Goal: Task Accomplishment & Management: Use online tool/utility

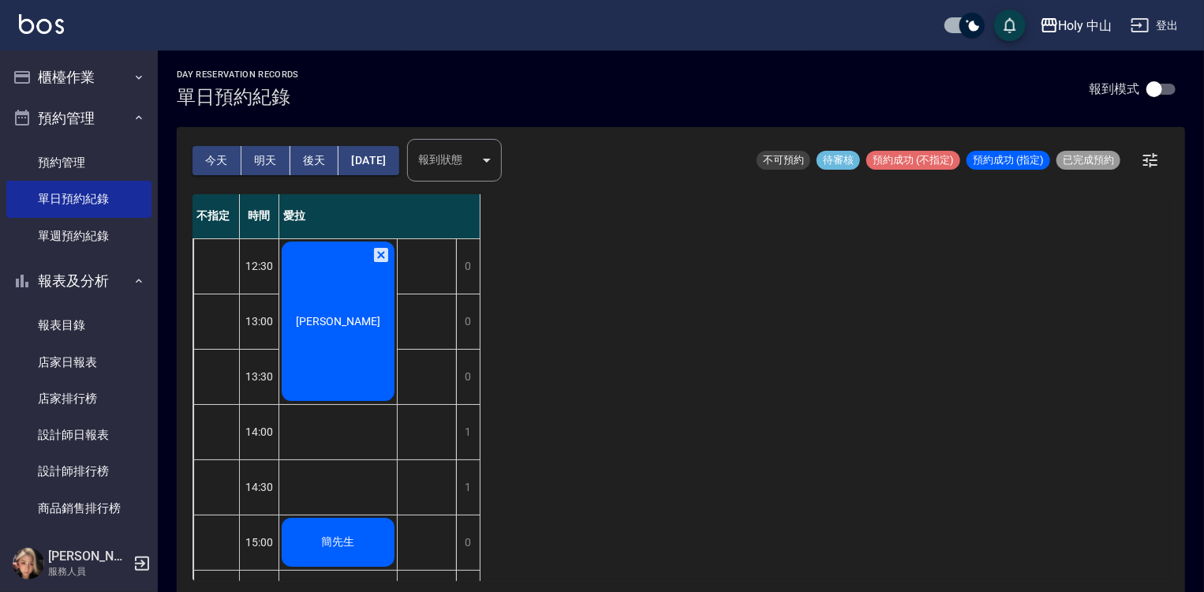
click at [350, 327] on span "[PERSON_NAME]" at bounding box center [338, 321] width 91 height 13
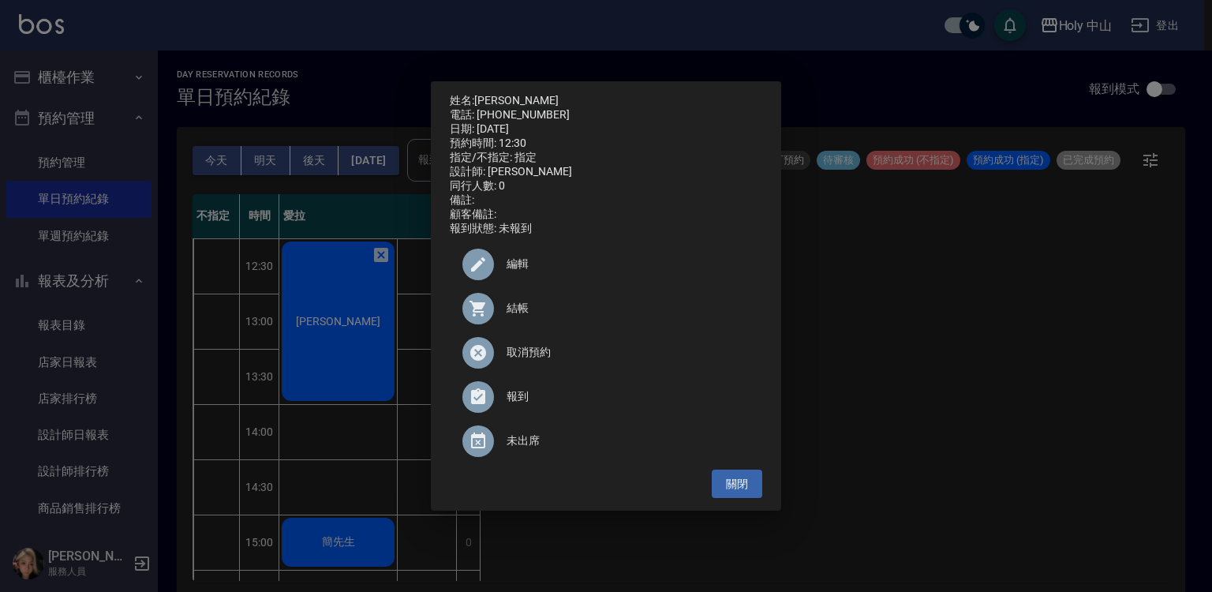
click at [510, 313] on span "結帳" at bounding box center [628, 308] width 243 height 17
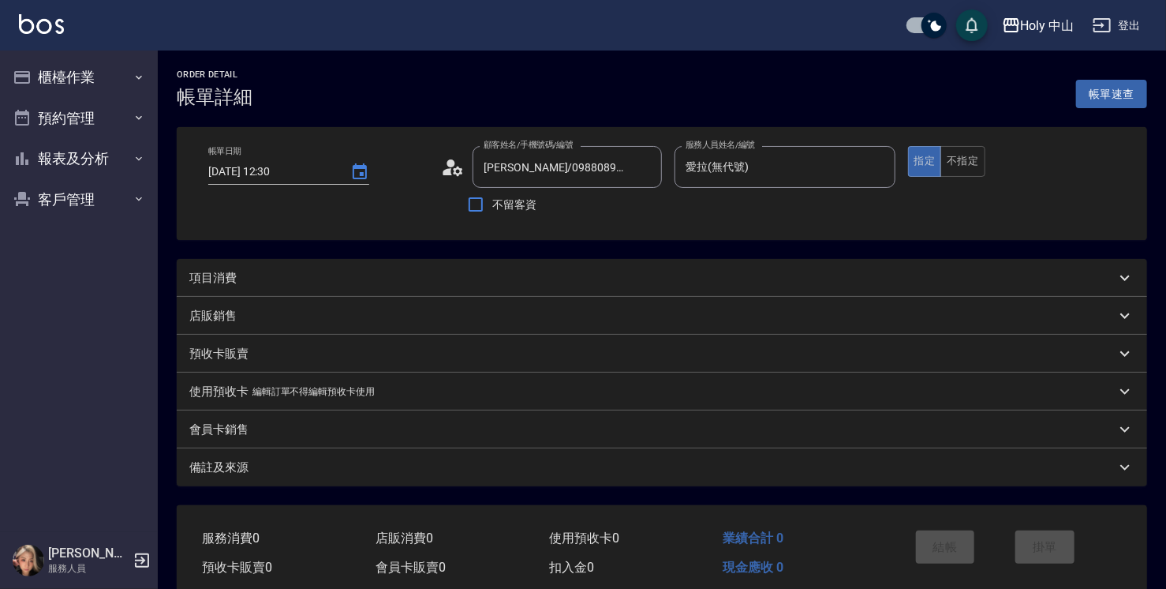
click at [467, 279] on div "項目消費" at bounding box center [652, 278] width 927 height 17
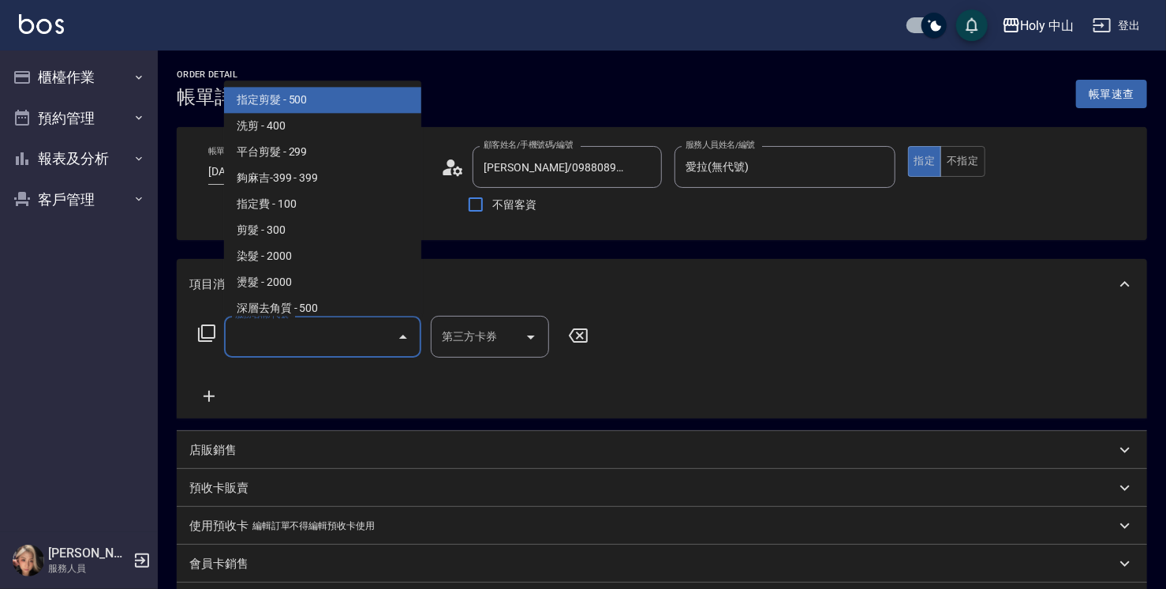
click at [302, 344] on input "服務名稱/代號" at bounding box center [310, 337] width 159 height 28
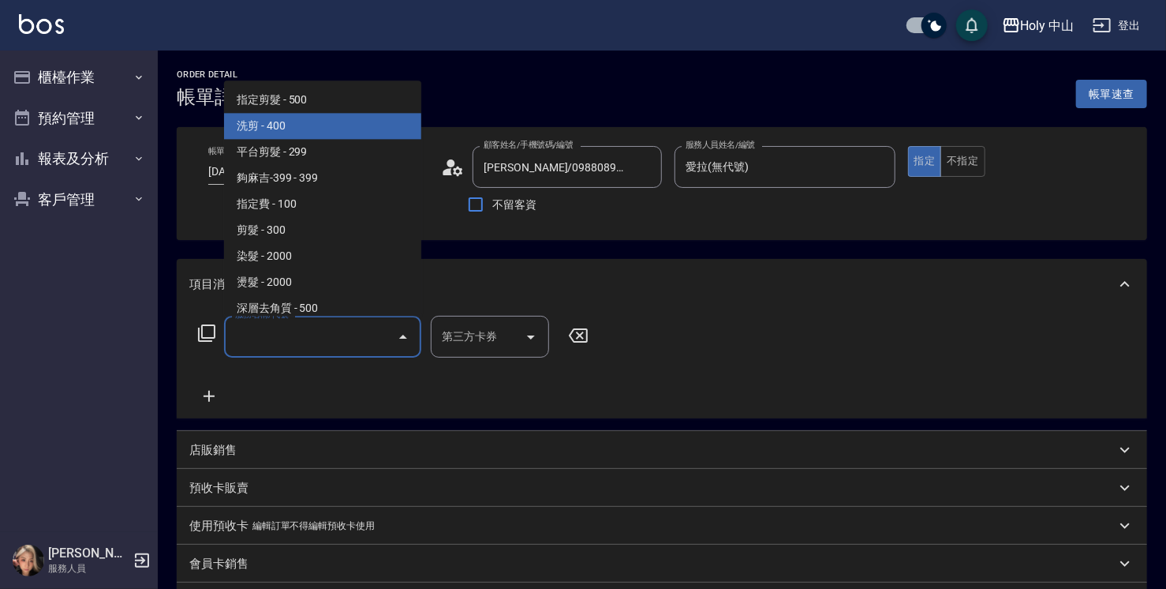
click at [311, 131] on span "洗剪 - 400" at bounding box center [322, 126] width 197 height 26
type input "洗剪(3)"
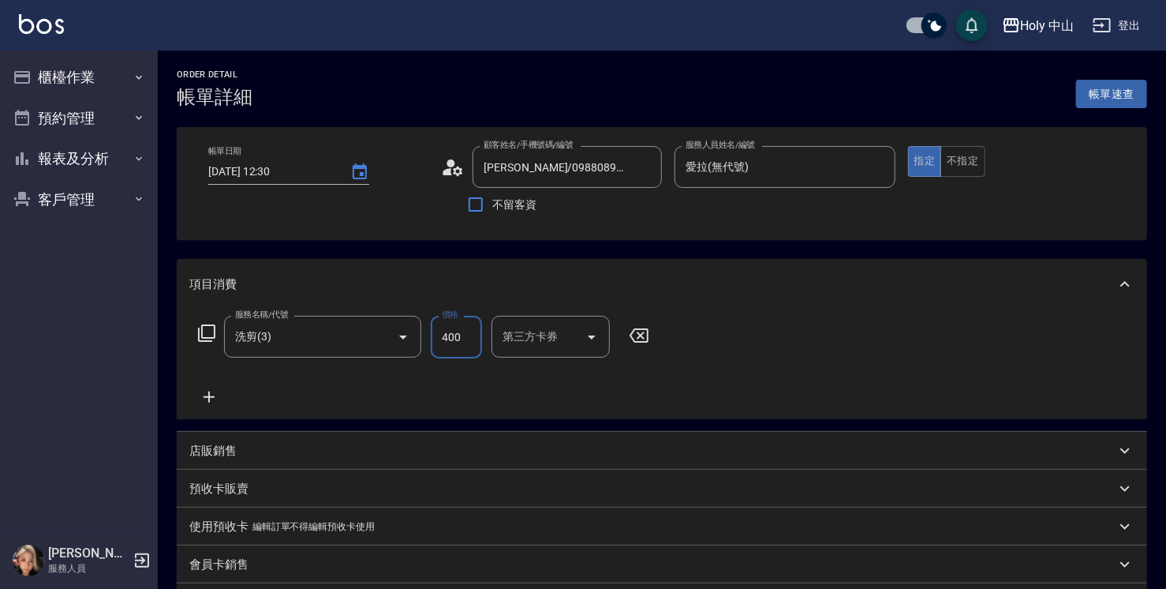
click at [467, 341] on input "400" at bounding box center [456, 337] width 51 height 43
drag, startPoint x: 462, startPoint y: 337, endPoint x: 473, endPoint y: 368, distance: 32.4
click at [477, 339] on input "0" at bounding box center [456, 337] width 51 height 43
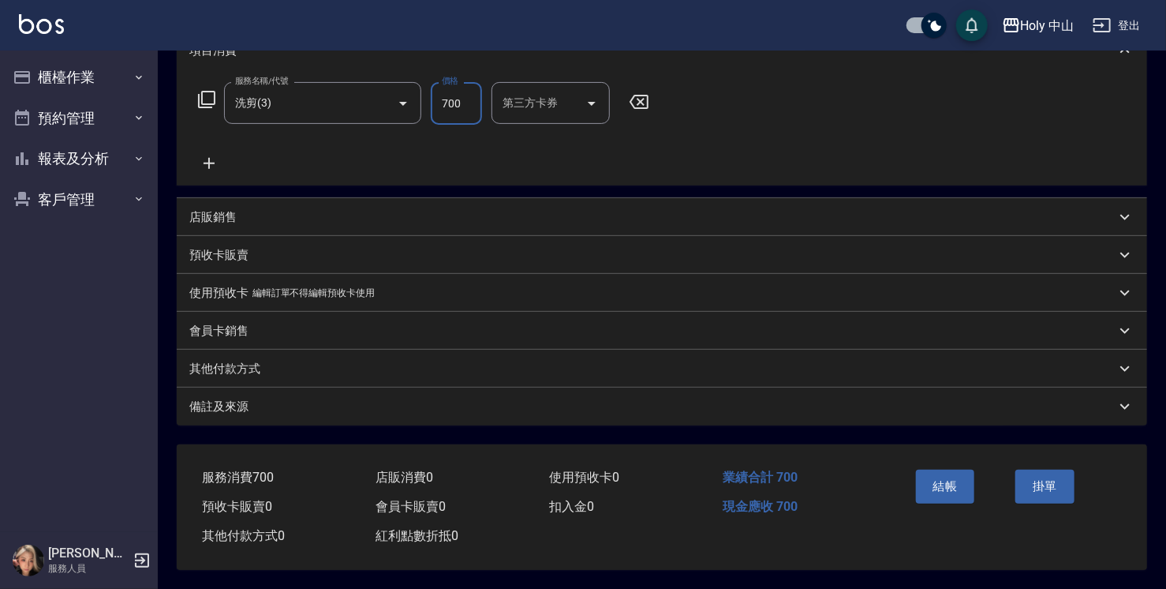
scroll to position [238, 0]
type input "700"
click at [294, 399] on div "備註及來源" at bounding box center [652, 407] width 927 height 17
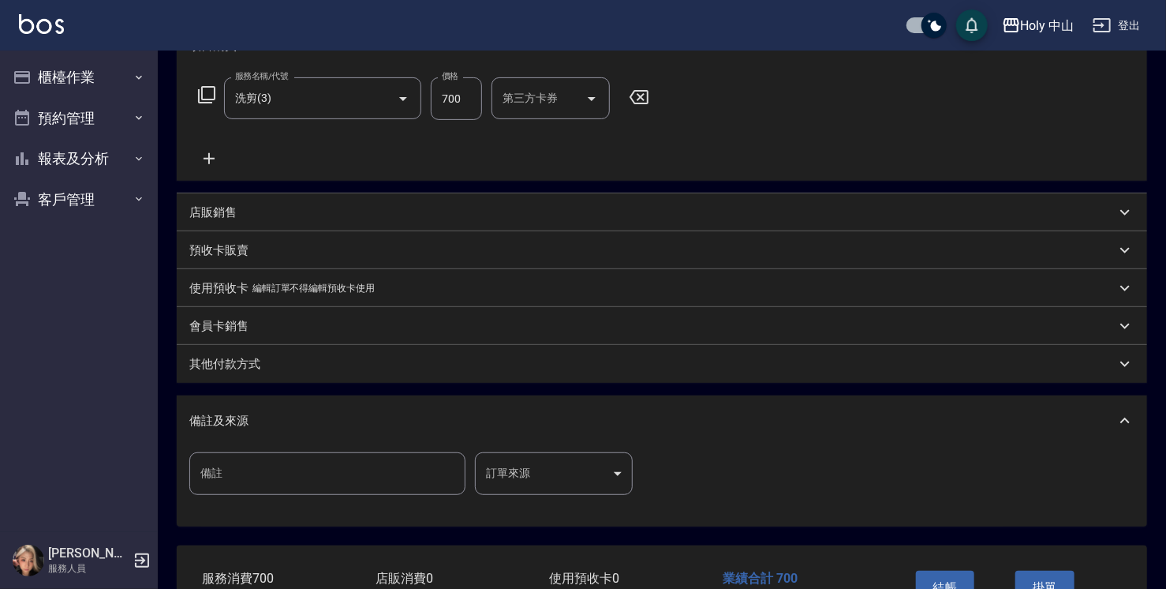
click at [516, 468] on body "Holy 中山 登出 櫃檯作業 打帳單 帳單列表 營業儀表板 現場電腦打卡 預約管理 預約管理 單日預約紀錄 單週預約紀錄 報表及分析 報表目錄 店家日報表 …" at bounding box center [583, 226] width 1166 height 928
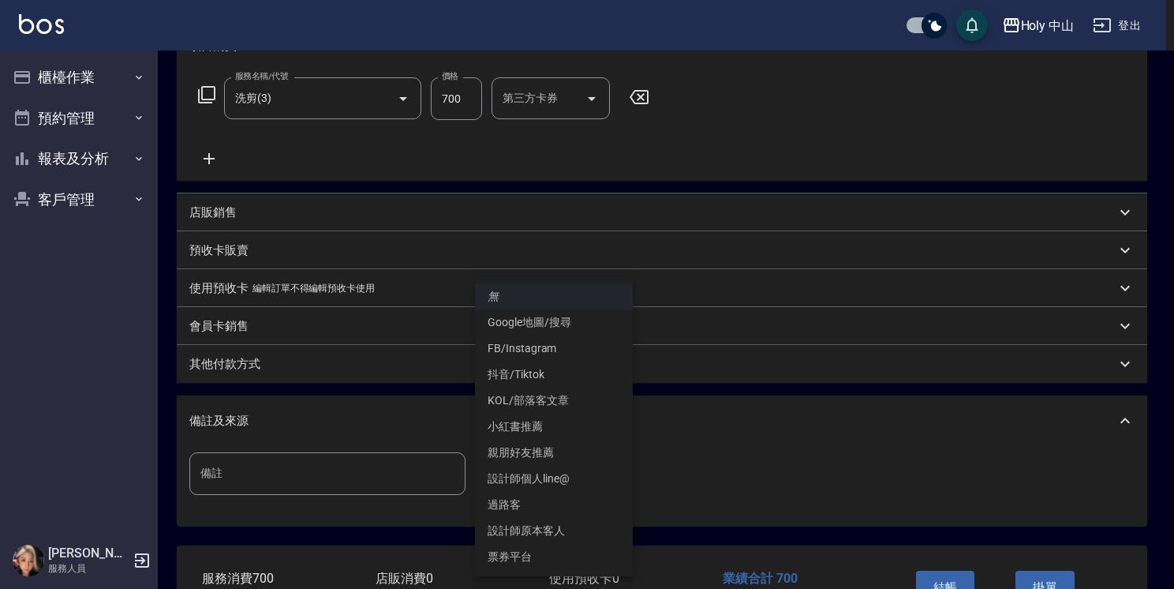
click at [556, 531] on li "設計師原本客人" at bounding box center [554, 531] width 158 height 26
type input "設計師原本客人"
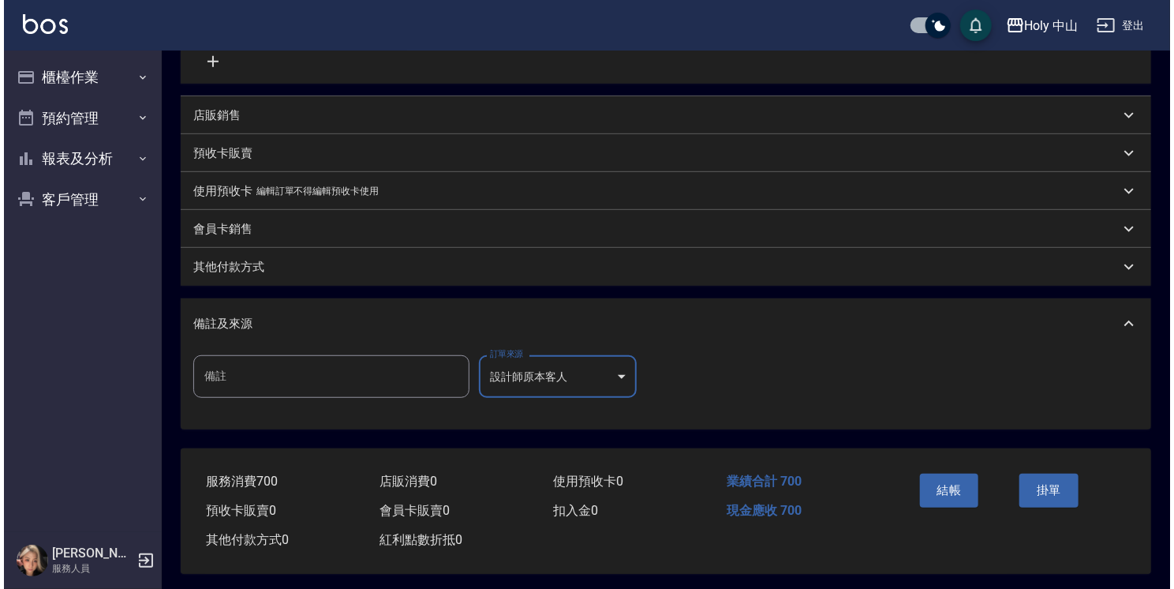
scroll to position [344, 0]
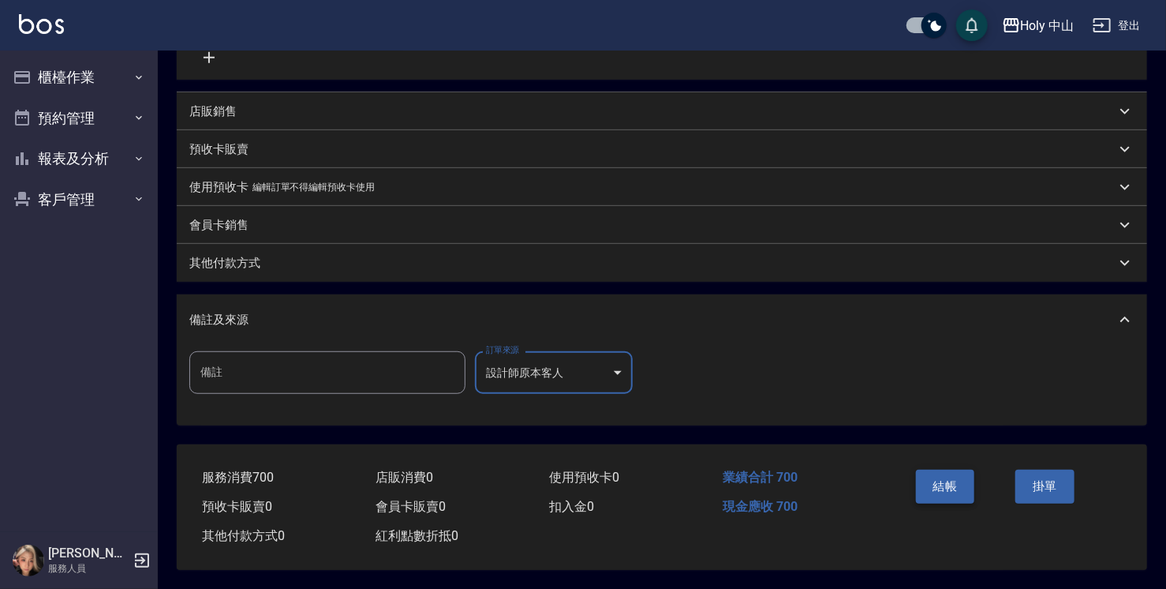
click at [938, 481] on button "結帳" at bounding box center [945, 486] width 59 height 33
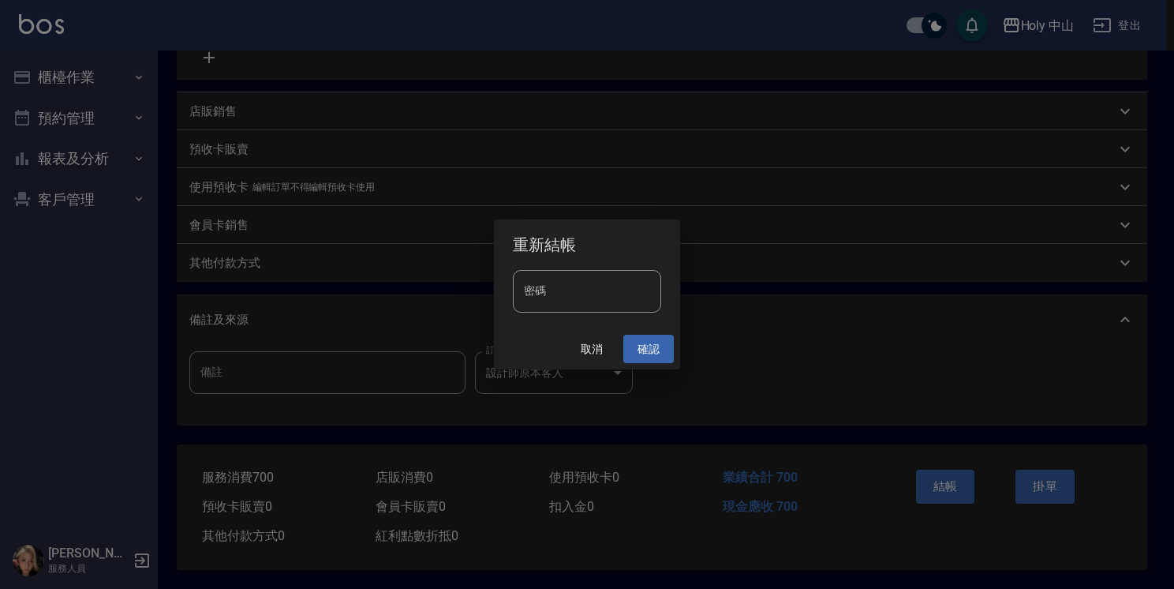
click at [650, 346] on button "確認" at bounding box center [648, 349] width 51 height 29
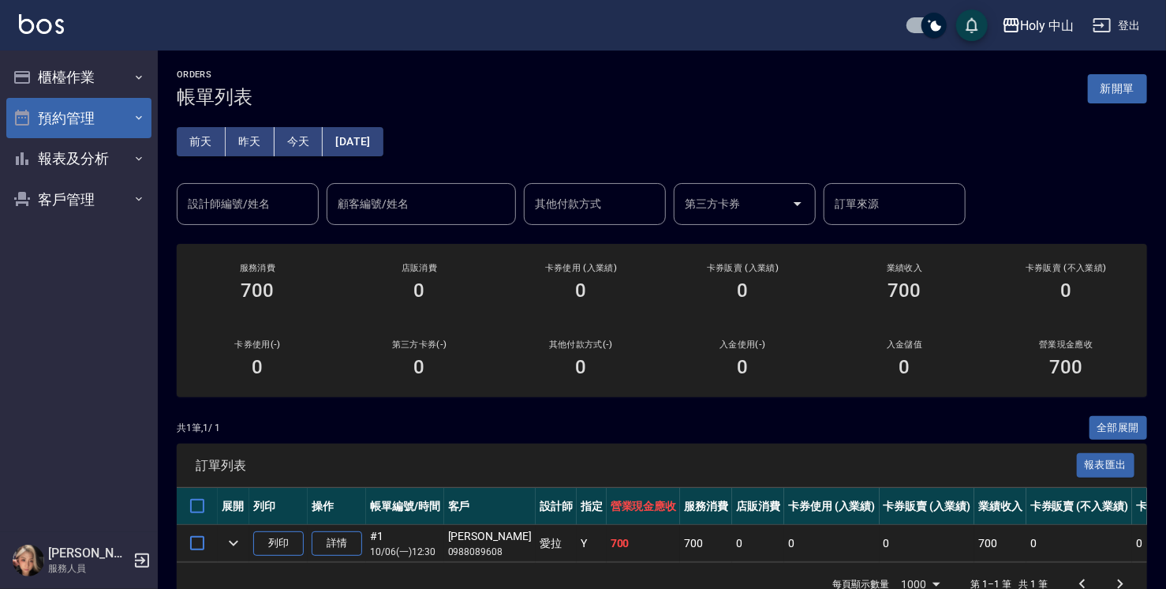
click at [104, 115] on button "預約管理" at bounding box center [78, 118] width 145 height 41
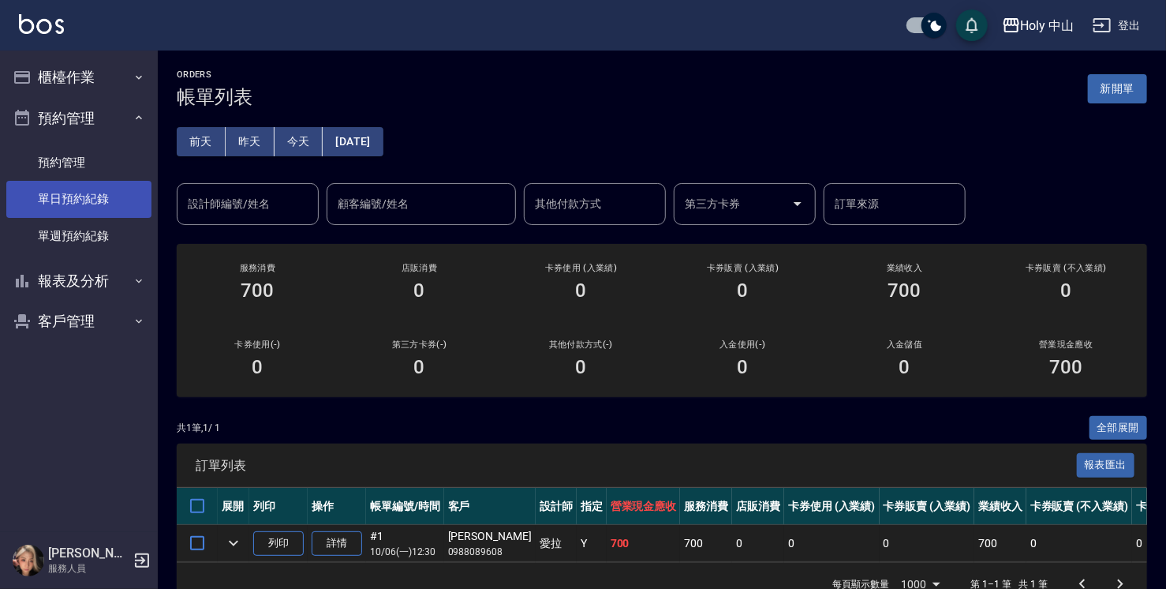
click at [106, 200] on link "單日預約紀錄" at bounding box center [78, 199] width 145 height 36
